Goal: Find specific page/section: Find specific page/section

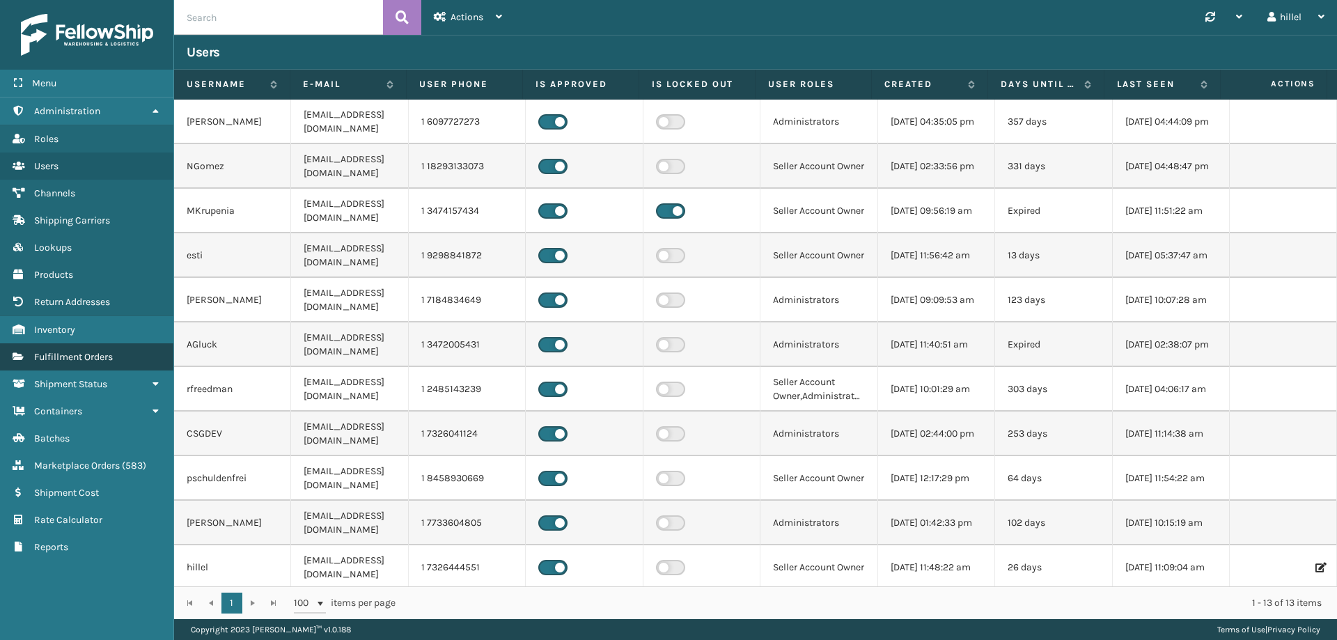
click at [99, 364] on link "Shipment Status Fulfillment Orders" at bounding box center [86, 356] width 173 height 27
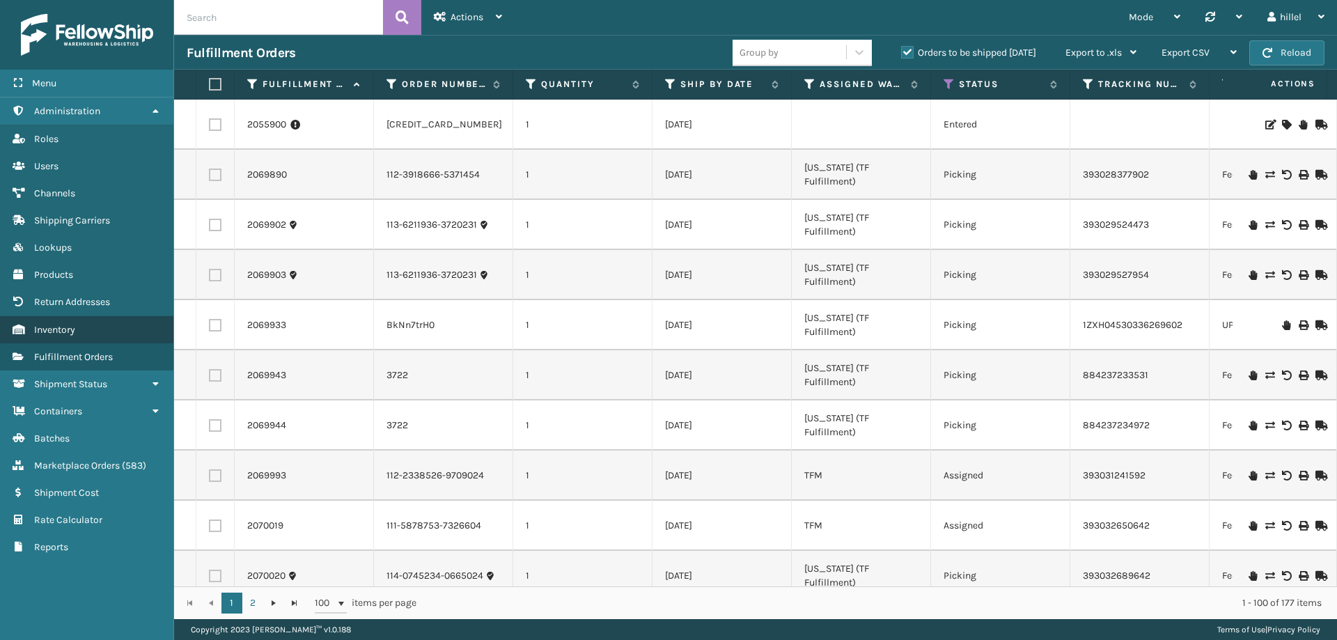
click at [91, 329] on link "Inventory" at bounding box center [86, 329] width 173 height 27
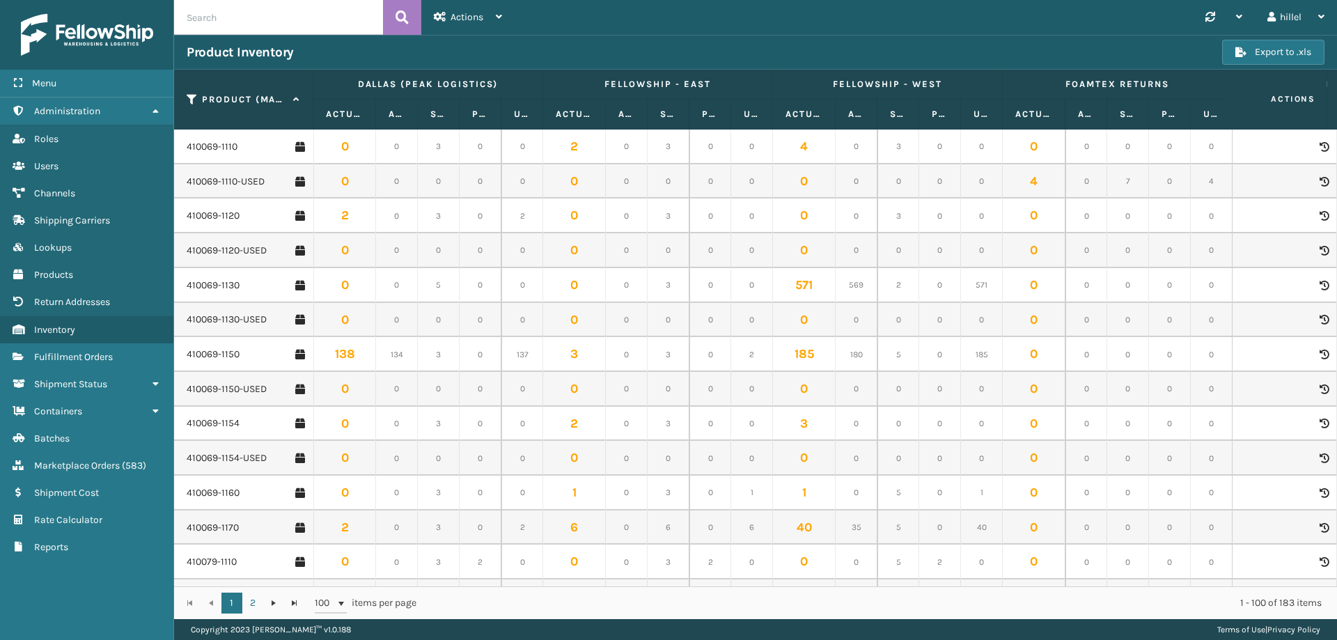
click at [281, 19] on input "text" at bounding box center [278, 17] width 209 height 35
type input "410167-1150"
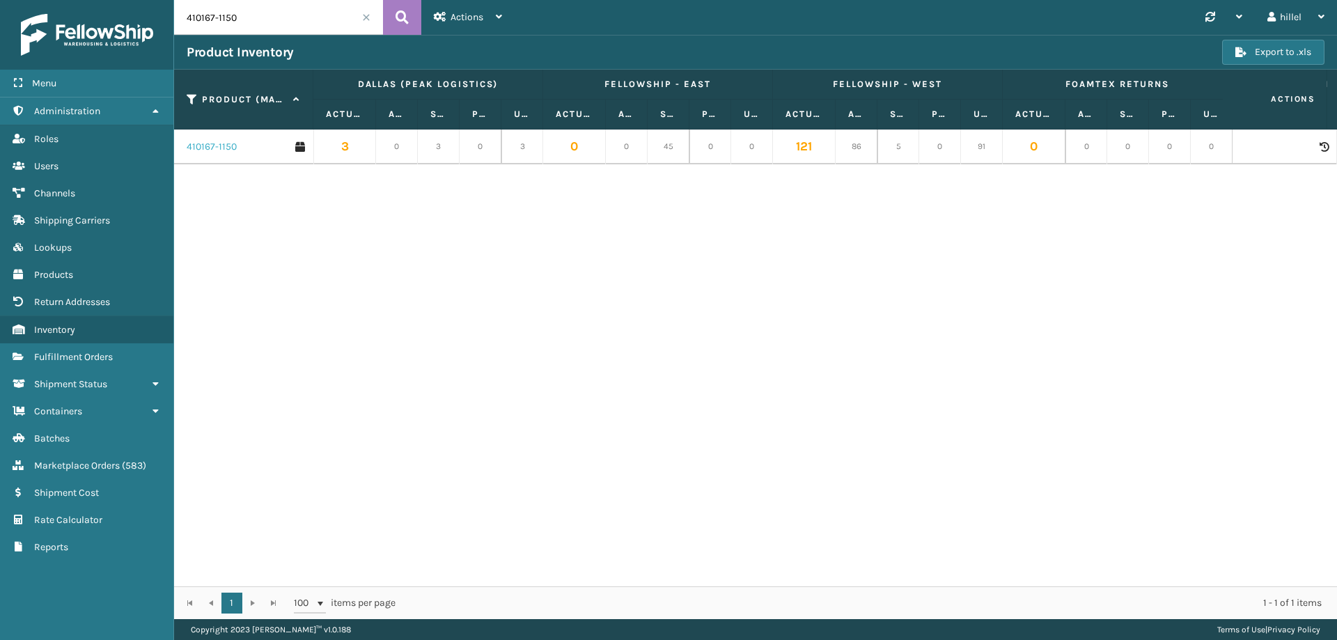
click at [226, 151] on link "410167-1150" at bounding box center [212, 147] width 50 height 14
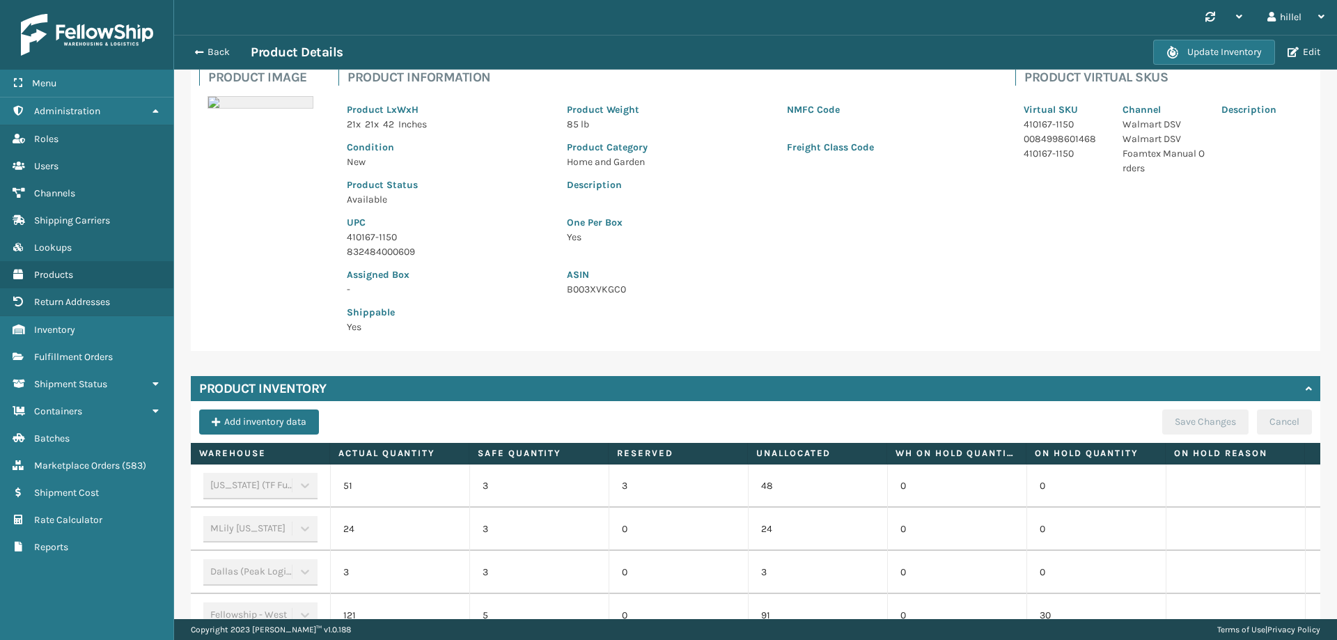
scroll to position [359, 0]
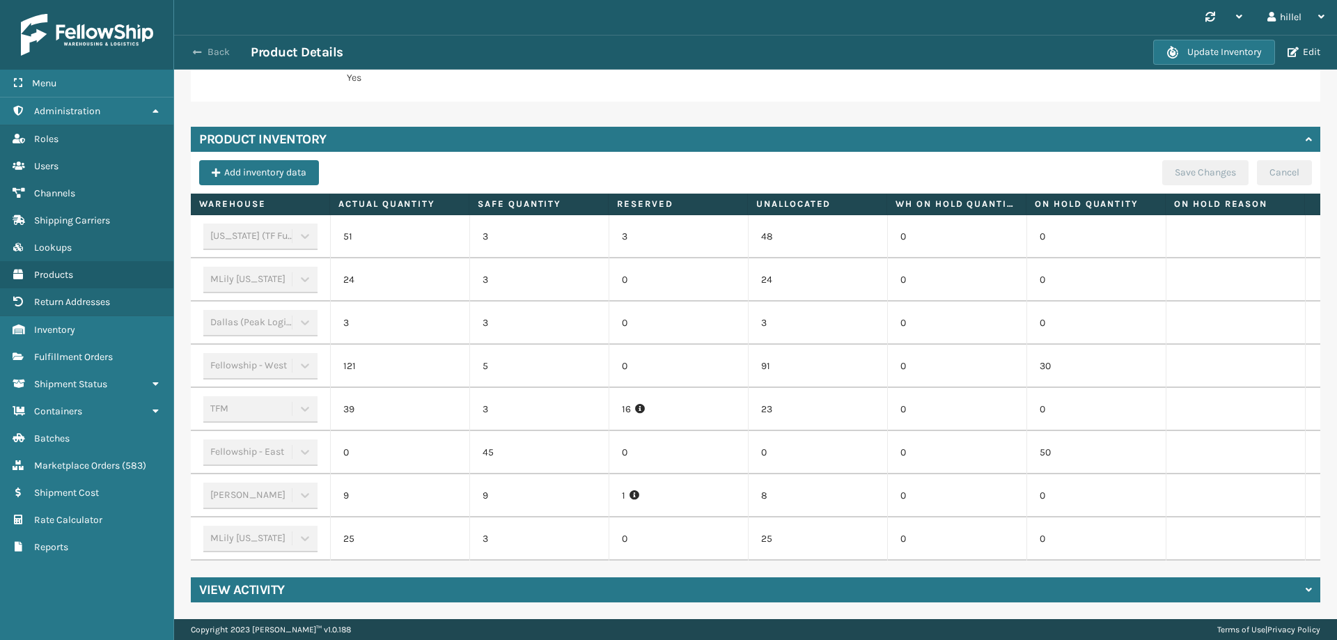
click at [198, 46] on button "Back" at bounding box center [219, 52] width 64 height 13
